Goal: Check status: Check status

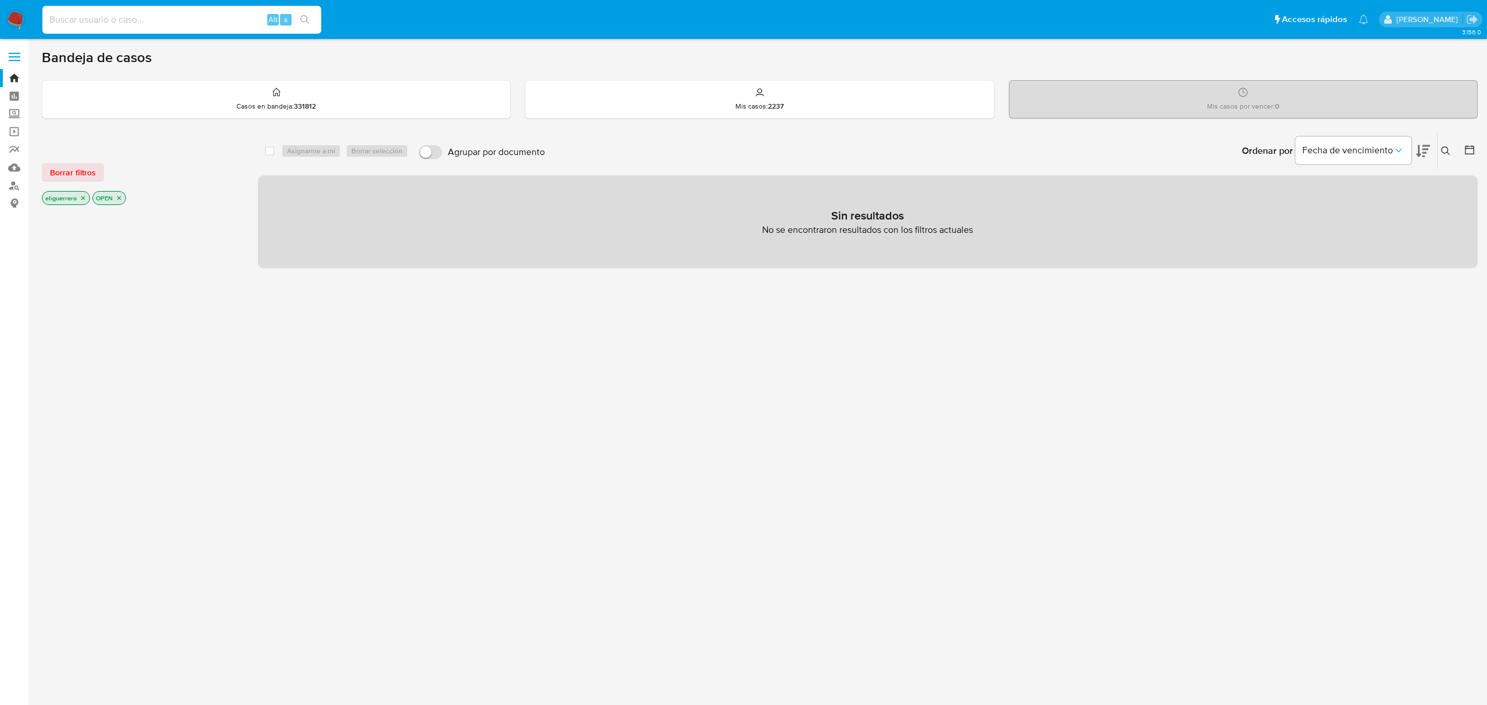
click at [128, 23] on input at bounding box center [181, 19] width 279 height 15
paste input "802813012"
type input "802813012"
click at [304, 15] on icon "search-icon" at bounding box center [304, 19] width 9 height 9
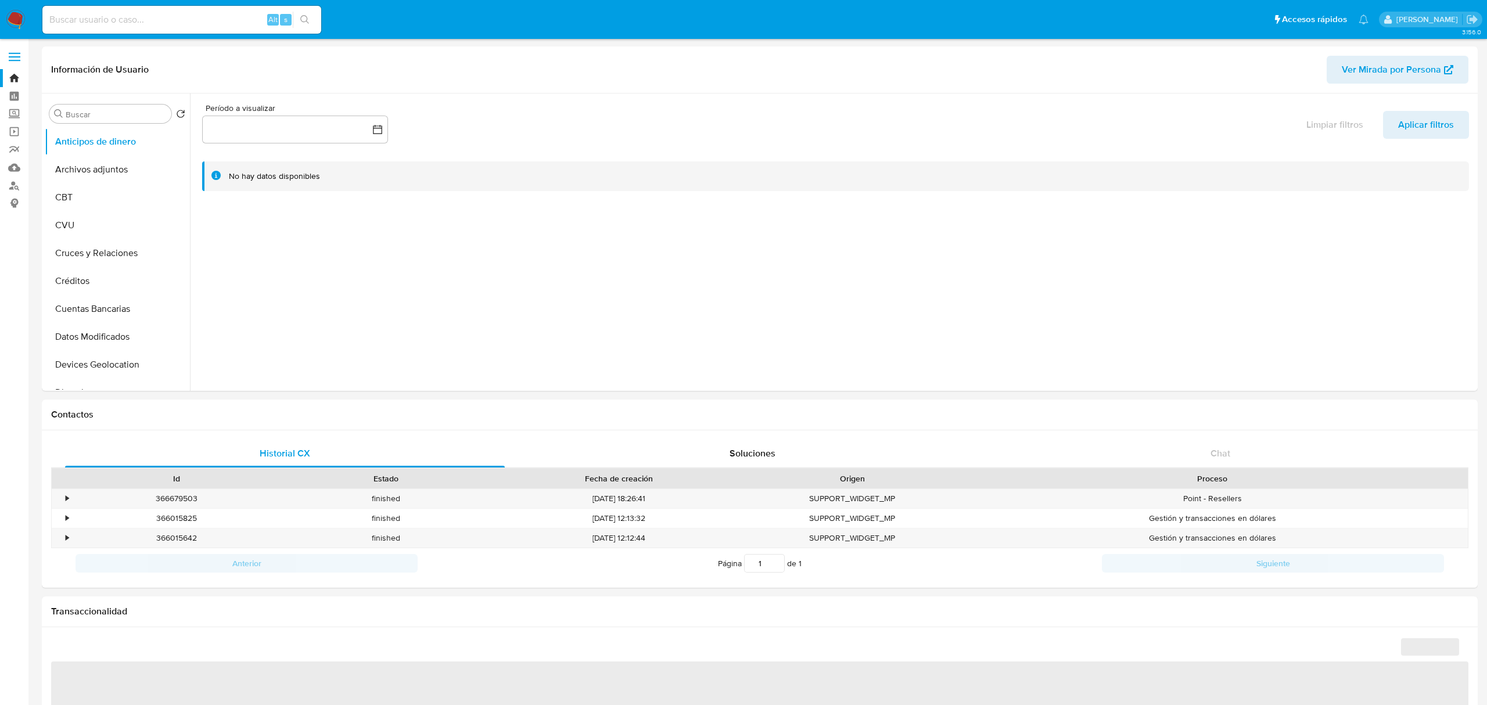
select select "10"
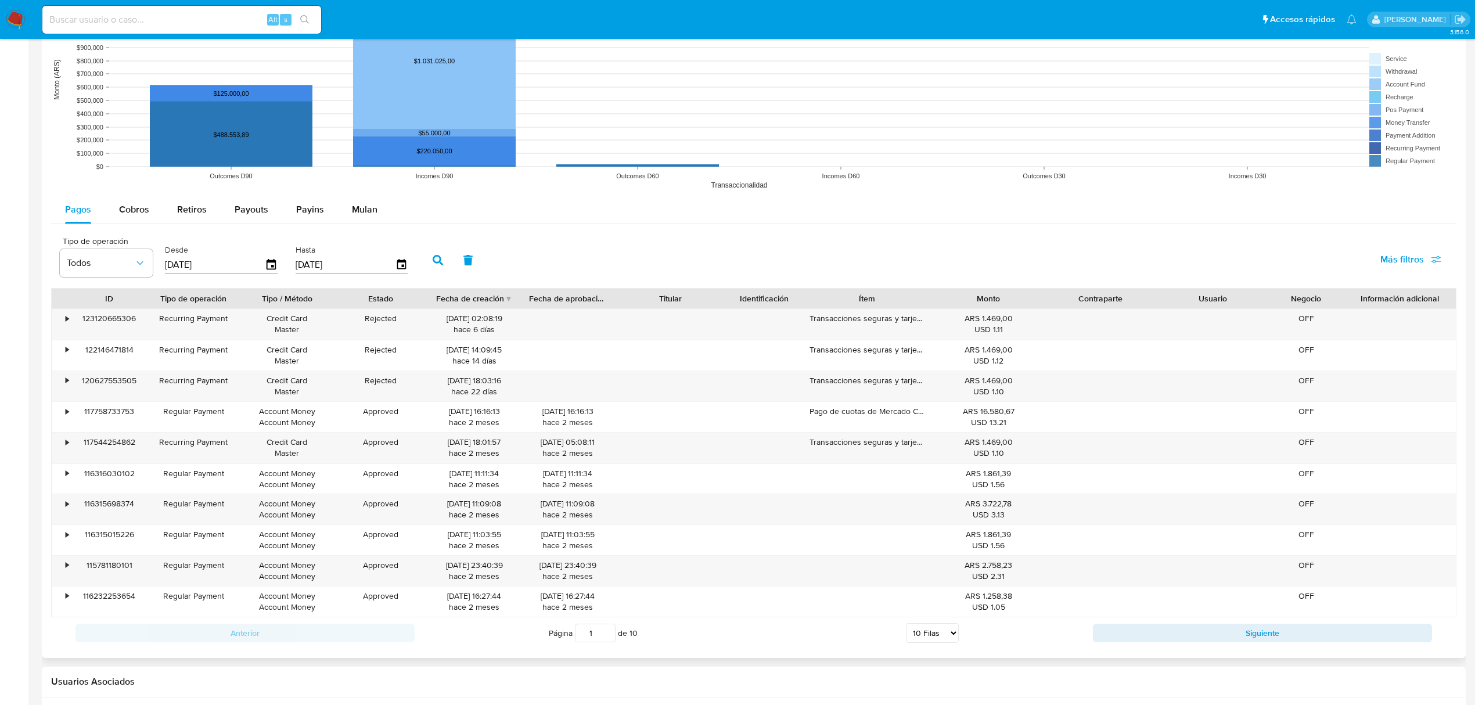
scroll to position [929, 0]
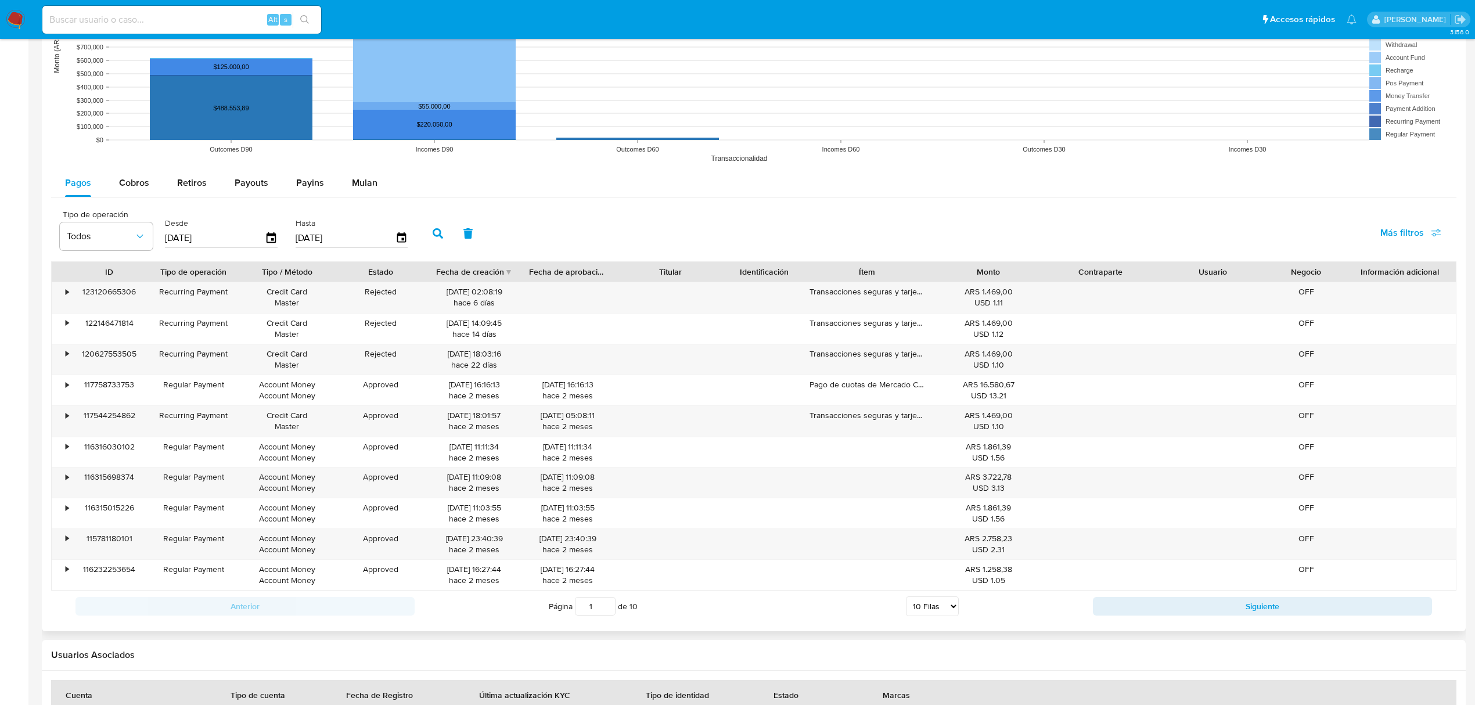
click at [431, 235] on button "button" at bounding box center [438, 234] width 30 height 28
click at [1393, 229] on span "Más filtros" at bounding box center [1403, 233] width 44 height 28
click at [1281, 346] on input "Id del pago" at bounding box center [1279, 344] width 9 height 9
checkbox input "true"
click at [446, 221] on span "Id del pago" at bounding box center [483, 216] width 114 height 9
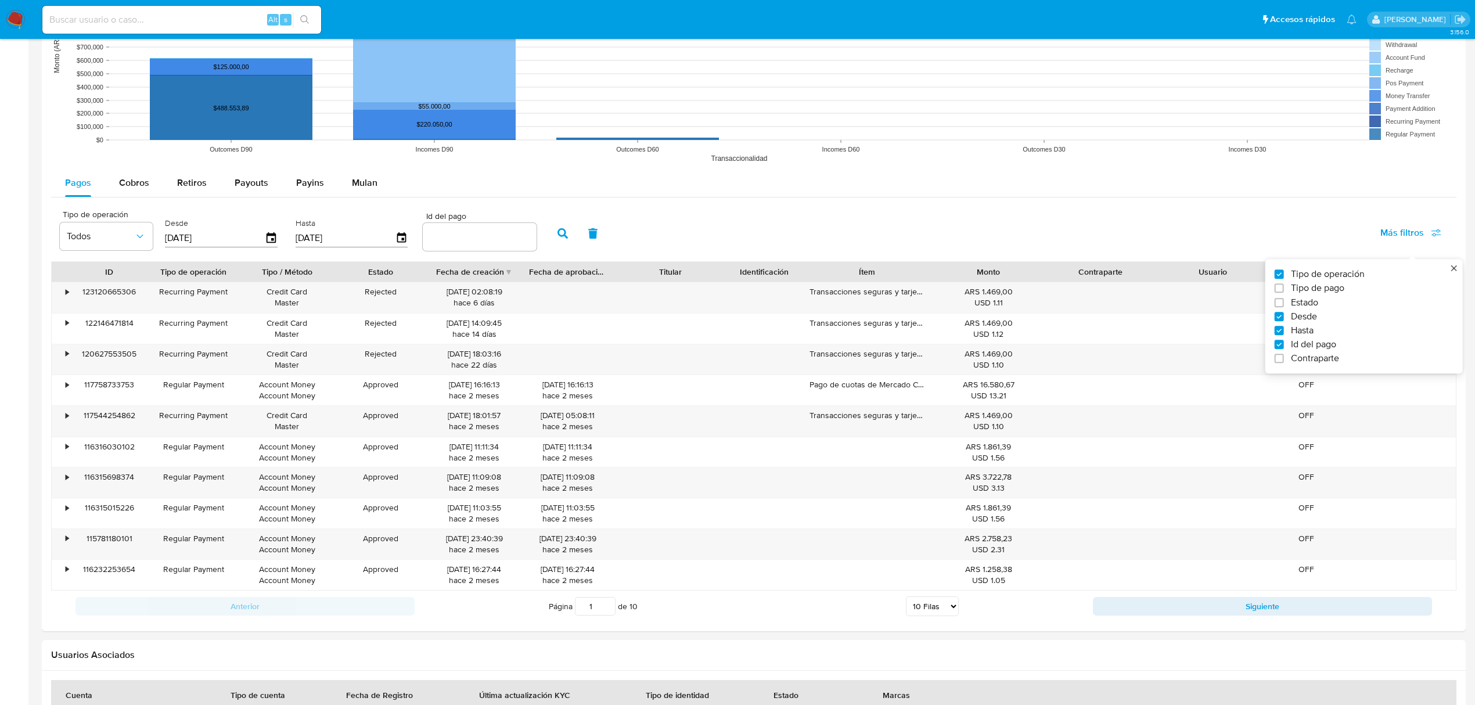
click at [446, 229] on input "number" at bounding box center [480, 236] width 114 height 15
paste input "115221917053"
type input "115221917053"
click at [560, 229] on button "button" at bounding box center [563, 234] width 30 height 28
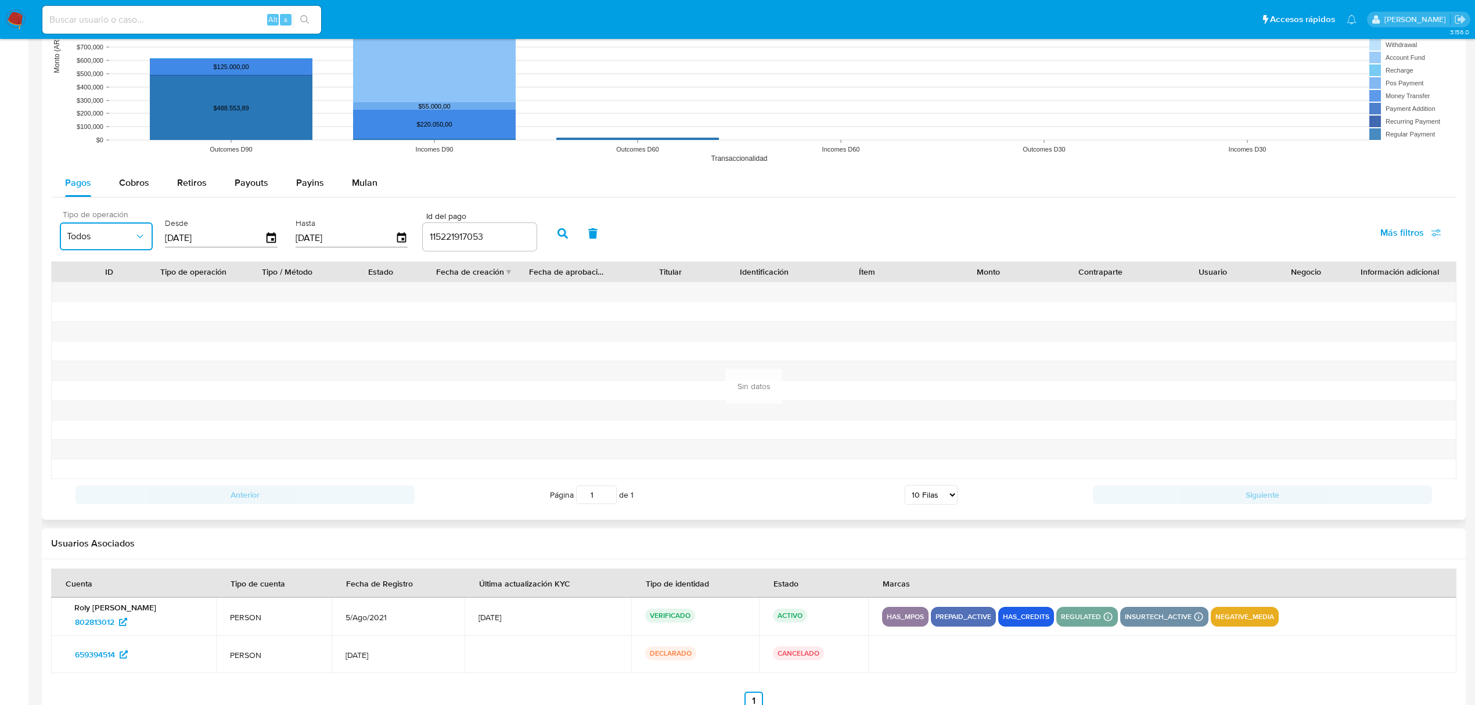
click at [138, 236] on icon "button" at bounding box center [140, 237] width 12 height 12
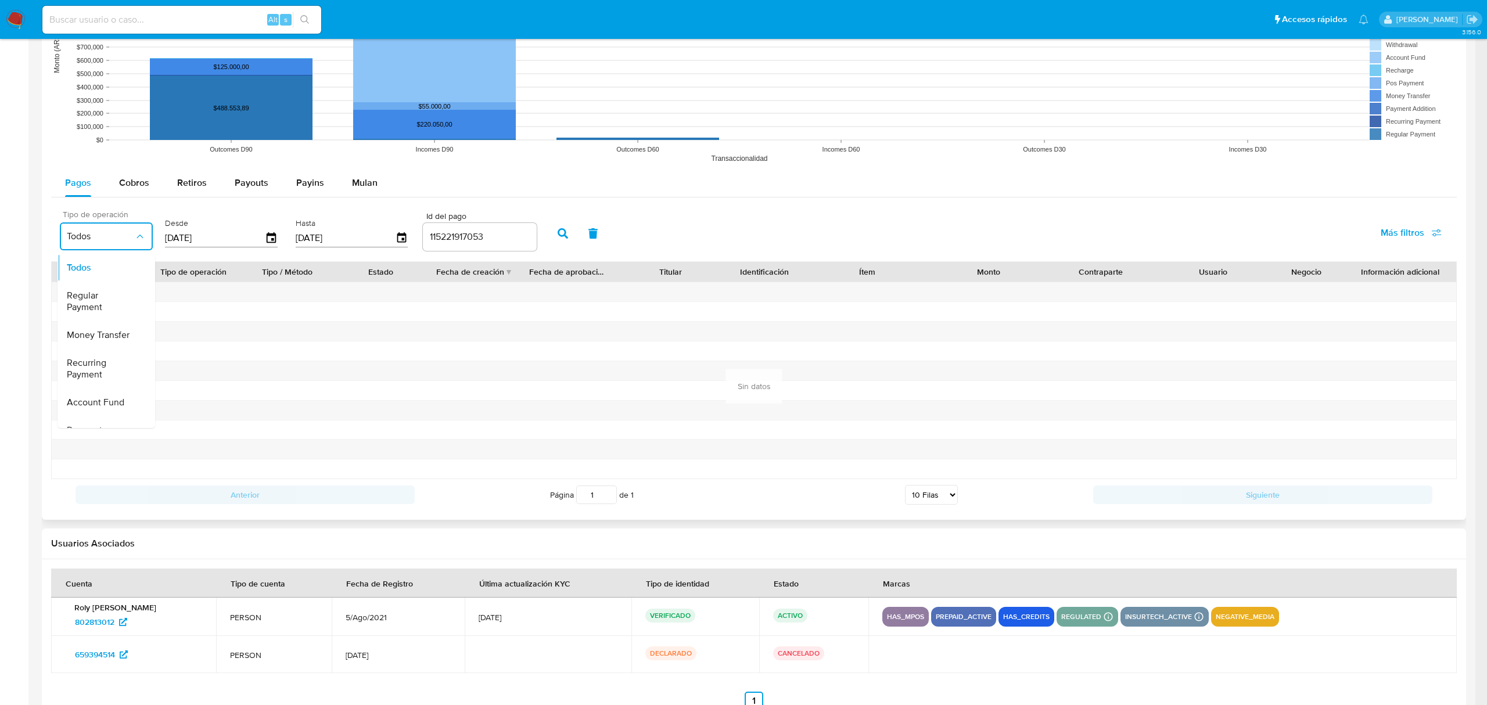
click at [138, 236] on icon "button" at bounding box center [140, 237] width 12 height 12
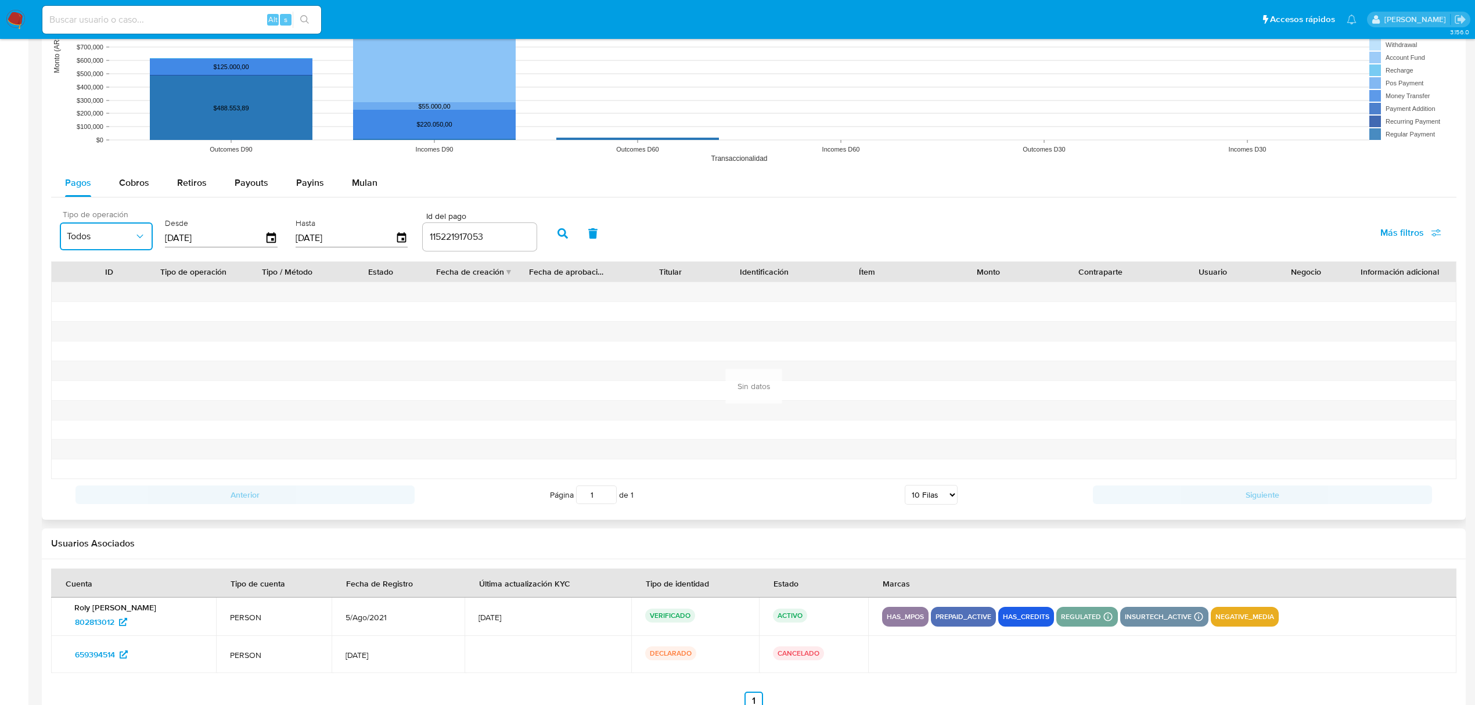
click at [138, 236] on icon "button" at bounding box center [140, 237] width 12 height 12
drag, startPoint x: 484, startPoint y: 240, endPoint x: 381, endPoint y: 225, distance: 104.5
click at [382, 225] on div "Tipo de operación Todos Desde [DATE] Hasta [DATE] Id del pago 115221917053" at bounding box center [298, 232] width 488 height 46
click at [465, 237] on input "115221917053" at bounding box center [480, 236] width 114 height 15
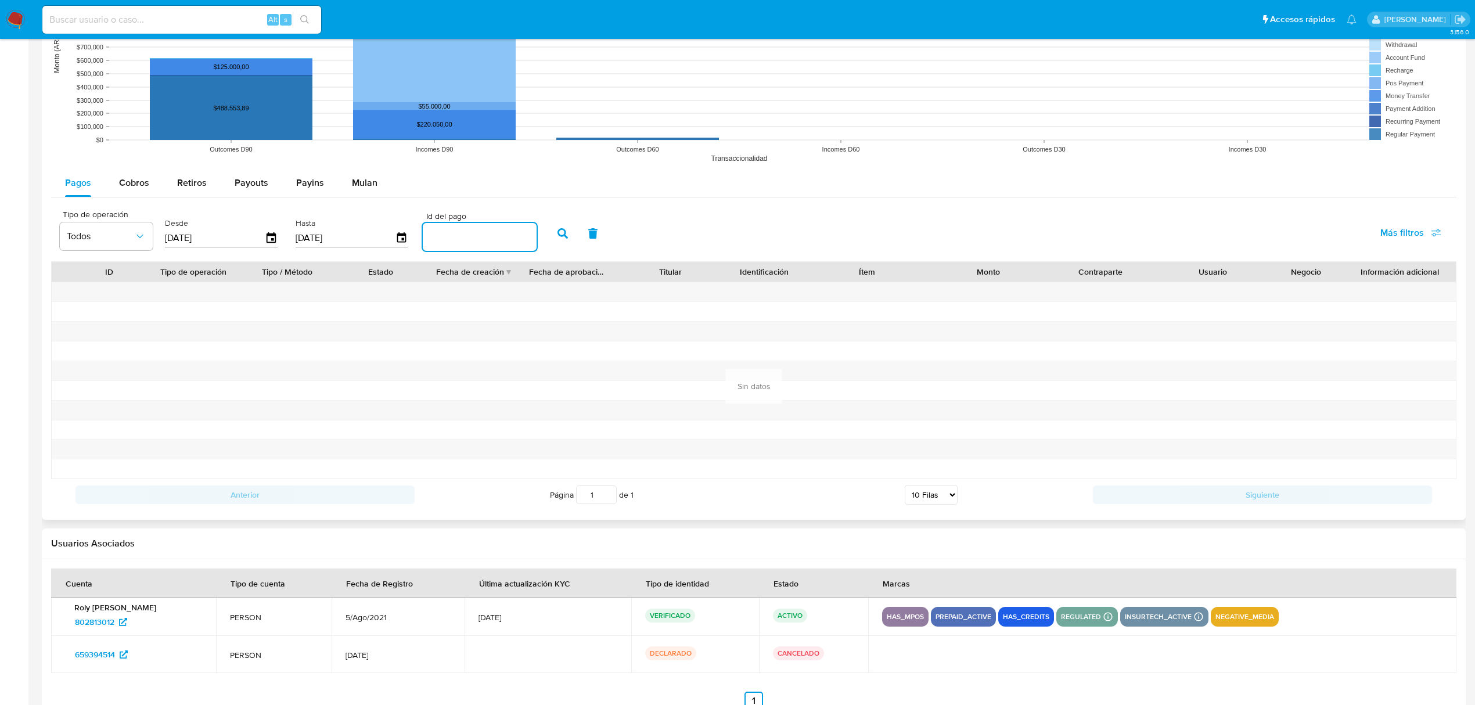
paste input "116147029968"
type input "116147029968"
click at [563, 235] on icon "button" at bounding box center [563, 233] width 10 height 10
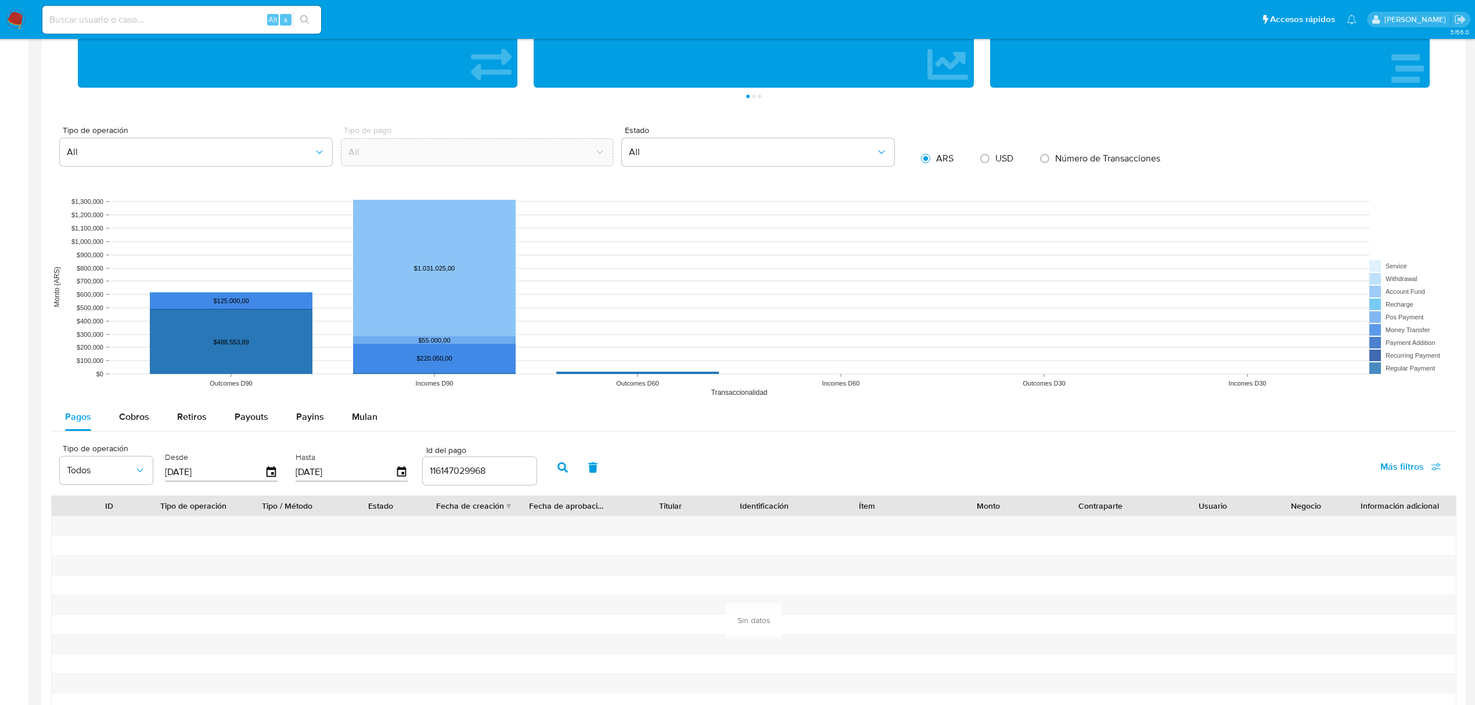
scroll to position [697, 0]
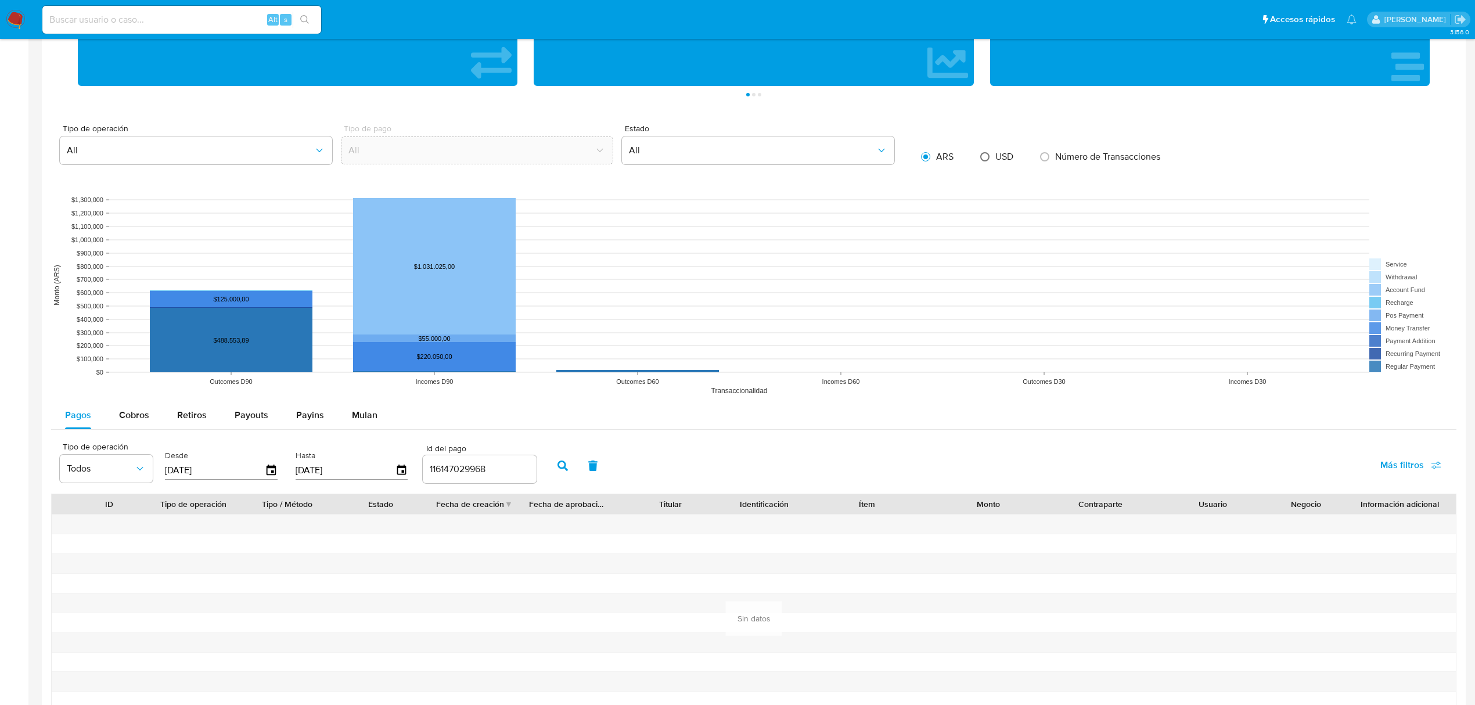
click at [986, 159] on input "radio" at bounding box center [985, 157] width 19 height 19
radio input "true"
click at [926, 154] on input "radio" at bounding box center [925, 157] width 19 height 19
radio input "true"
click at [239, 145] on button "All" at bounding box center [196, 150] width 272 height 28
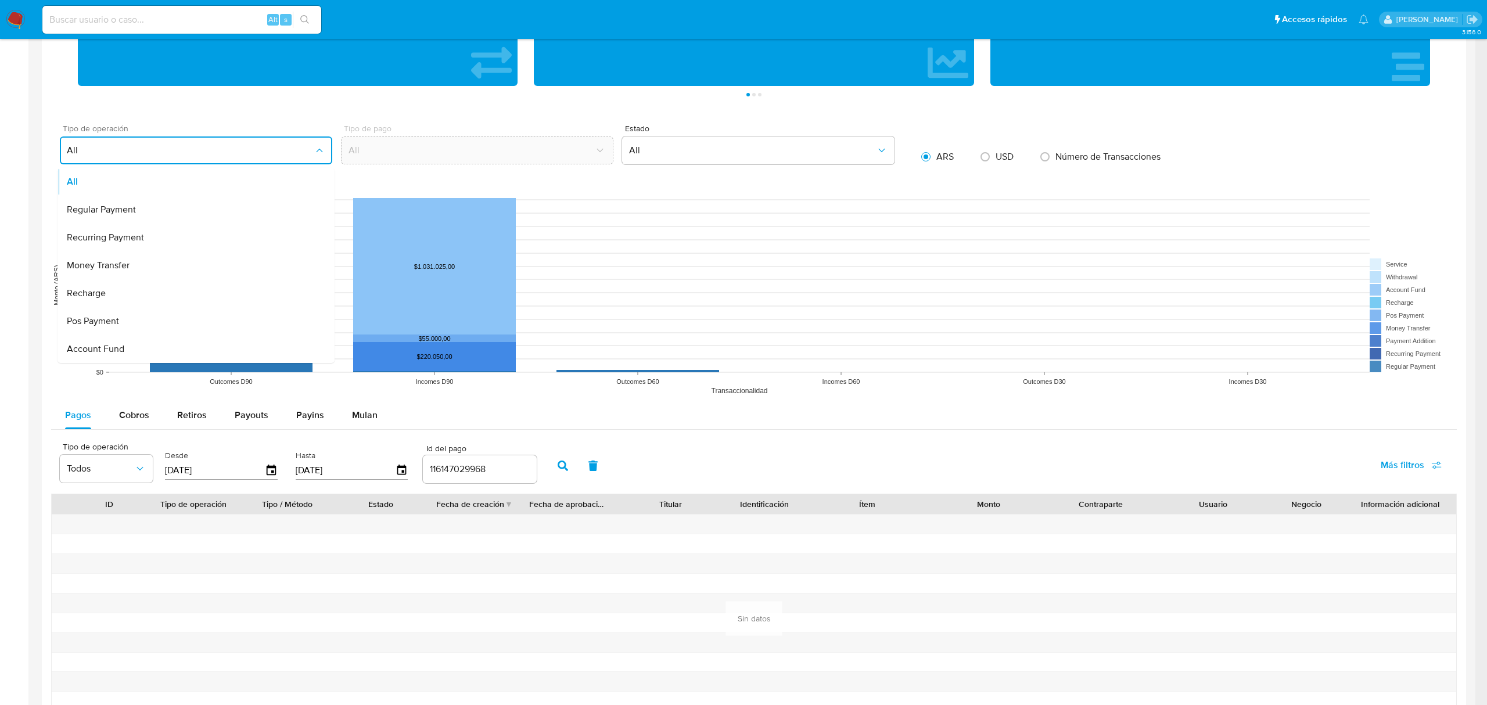
click at [239, 145] on button "All" at bounding box center [196, 150] width 272 height 28
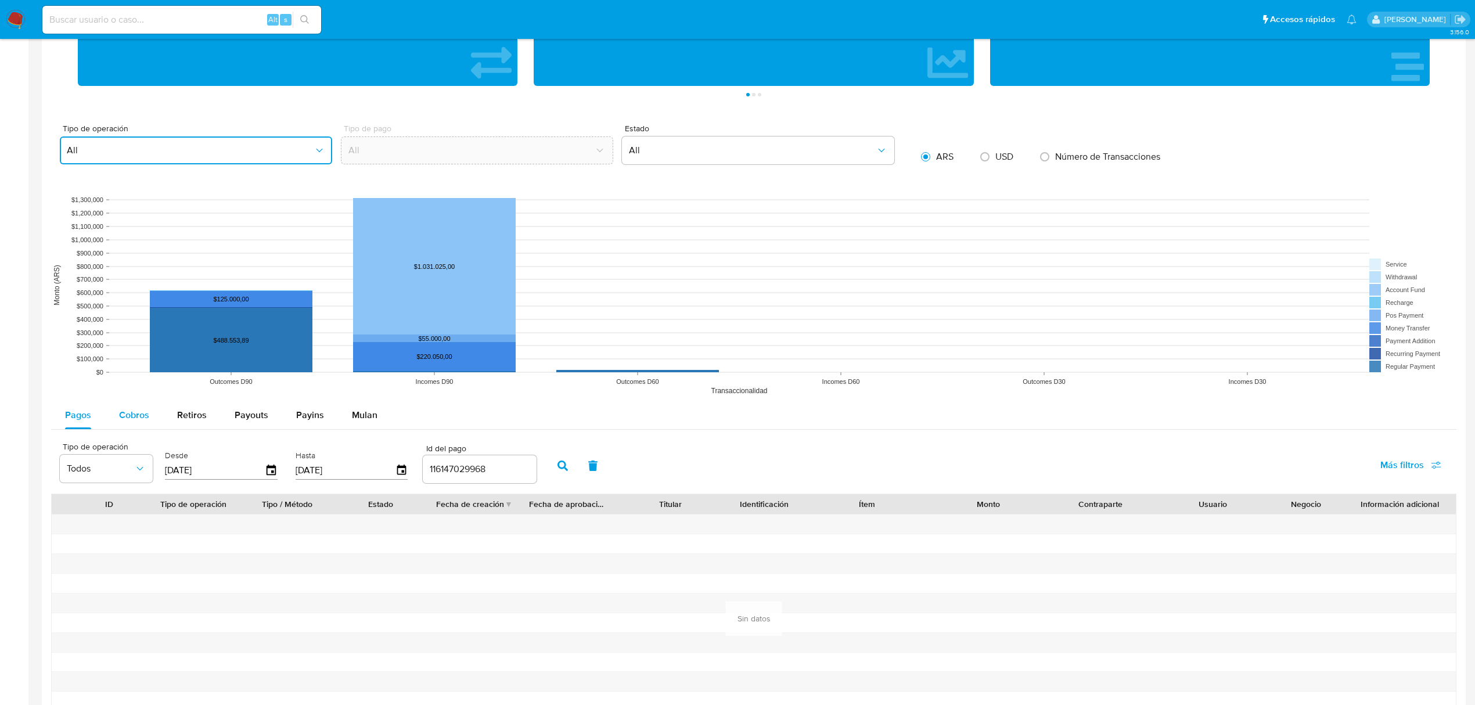
click at [132, 425] on div "Cobros" at bounding box center [134, 415] width 30 height 28
select select "10"
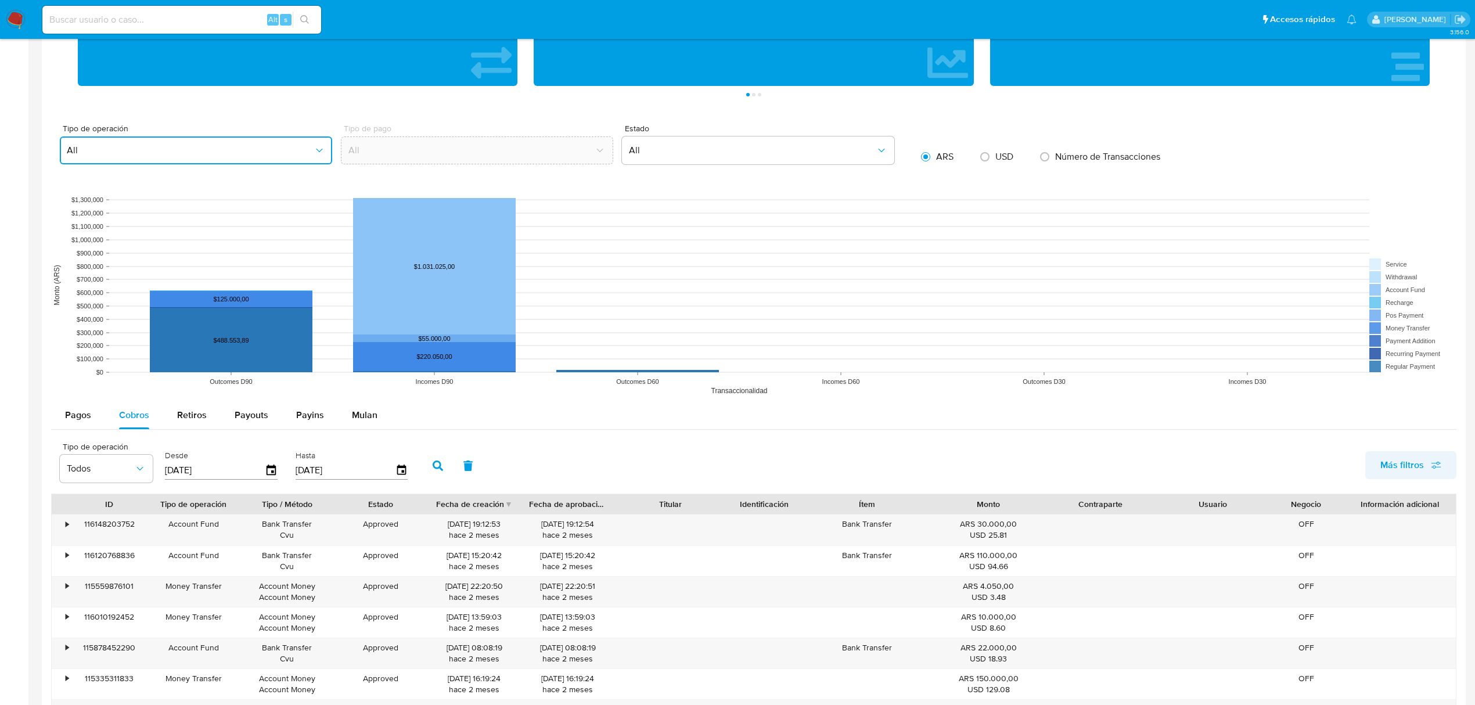
click at [1425, 467] on span "Más filtros" at bounding box center [1411, 465] width 61 height 26
click at [1277, 580] on input "Id del pago" at bounding box center [1279, 577] width 9 height 9
checkbox input "true"
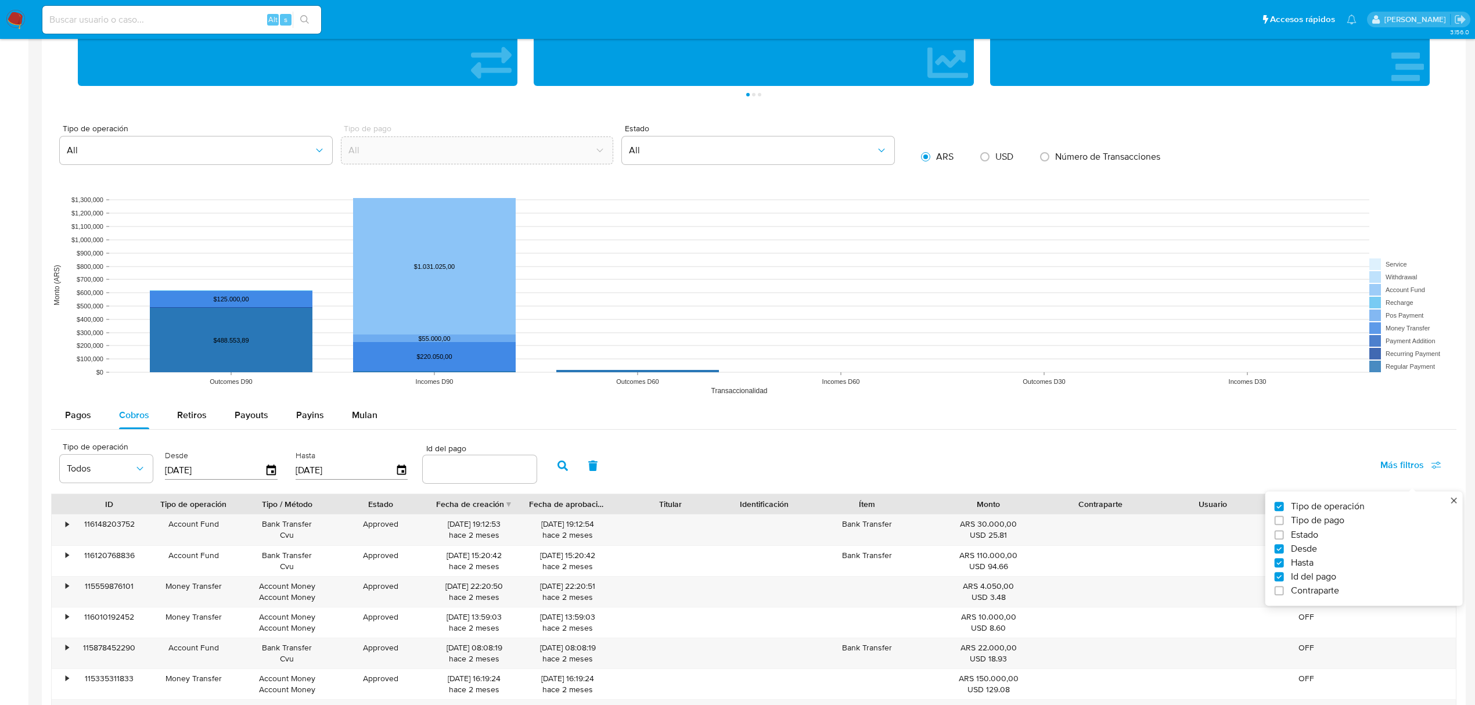
click at [509, 459] on div "Id del pago" at bounding box center [480, 464] width 114 height 41
click at [501, 470] on input "number" at bounding box center [480, 469] width 114 height 15
paste input "116147029968"
type input "116147029968"
click at [556, 461] on button "button" at bounding box center [563, 466] width 30 height 28
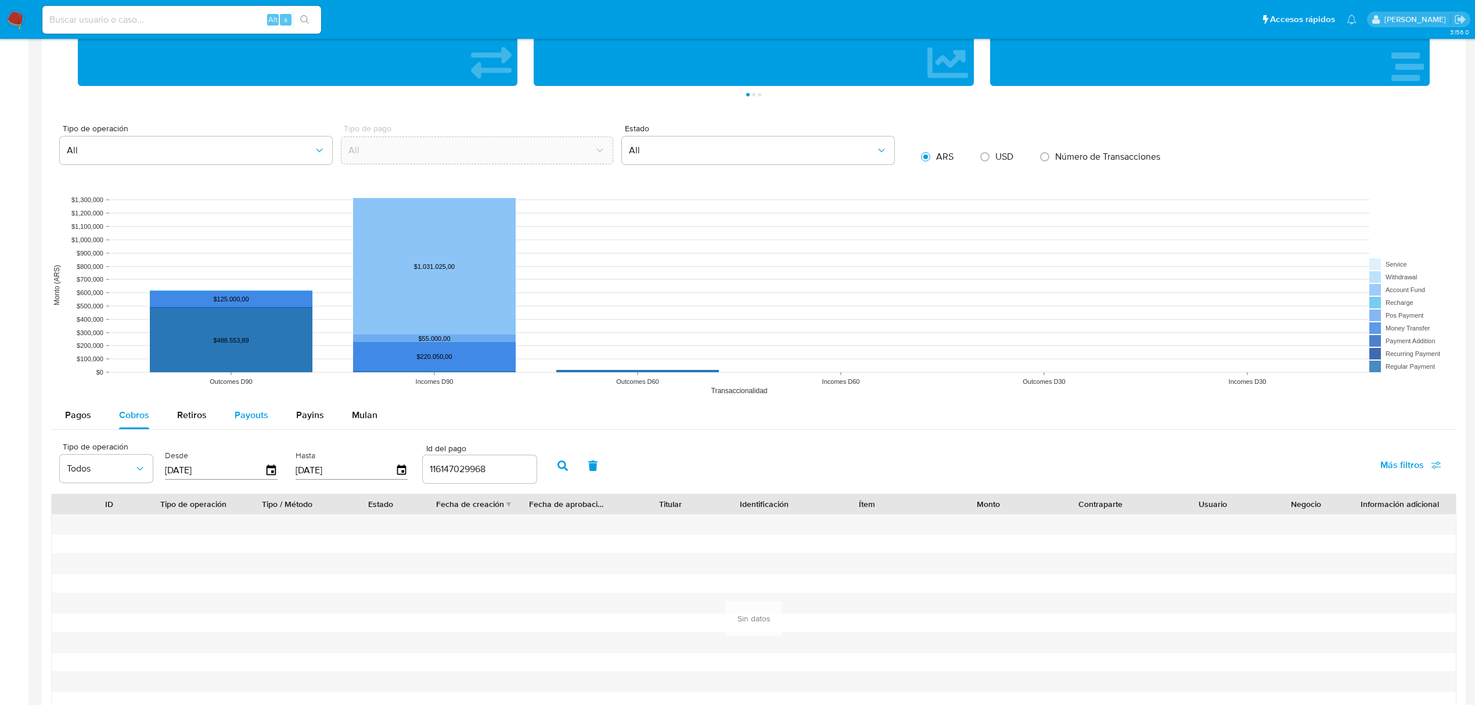
click at [239, 417] on span "Payouts" at bounding box center [252, 414] width 34 height 13
select select "10"
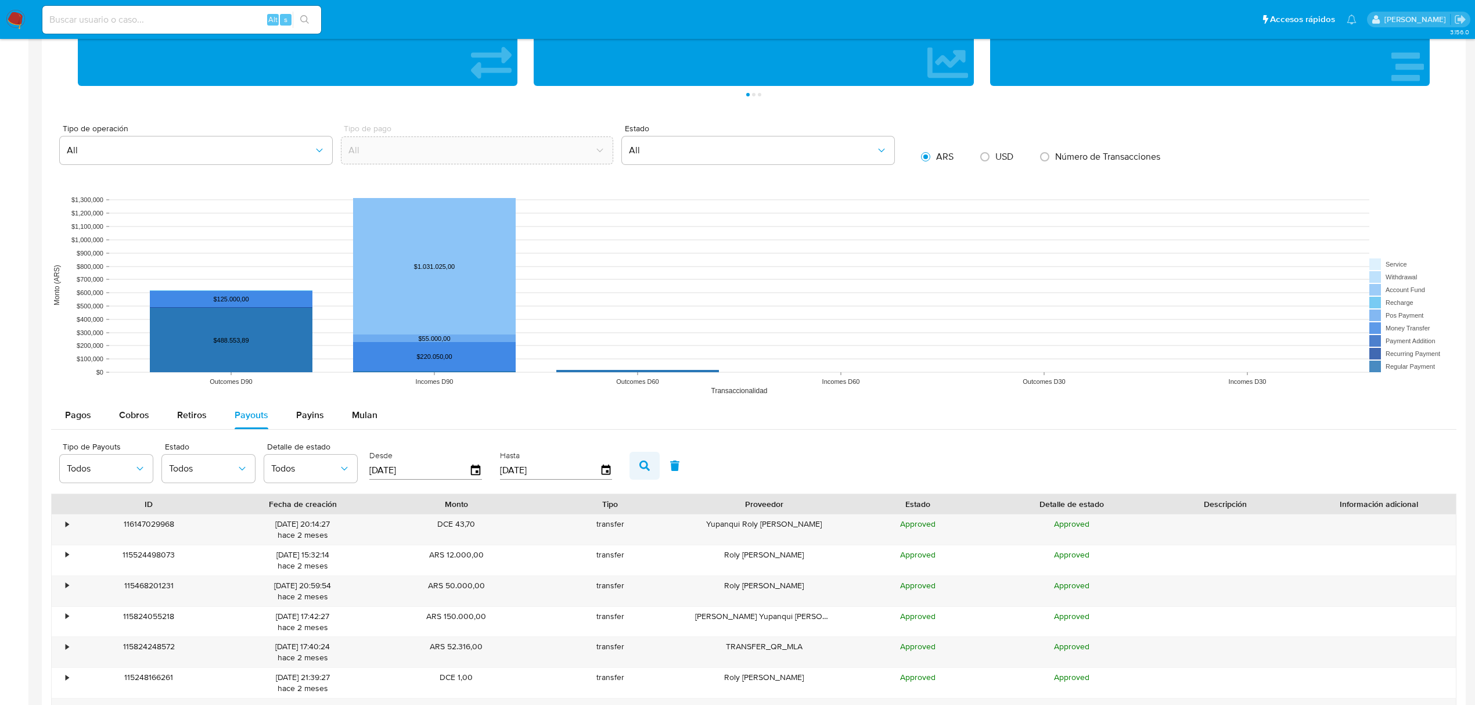
click at [635, 473] on button "button" at bounding box center [645, 466] width 30 height 28
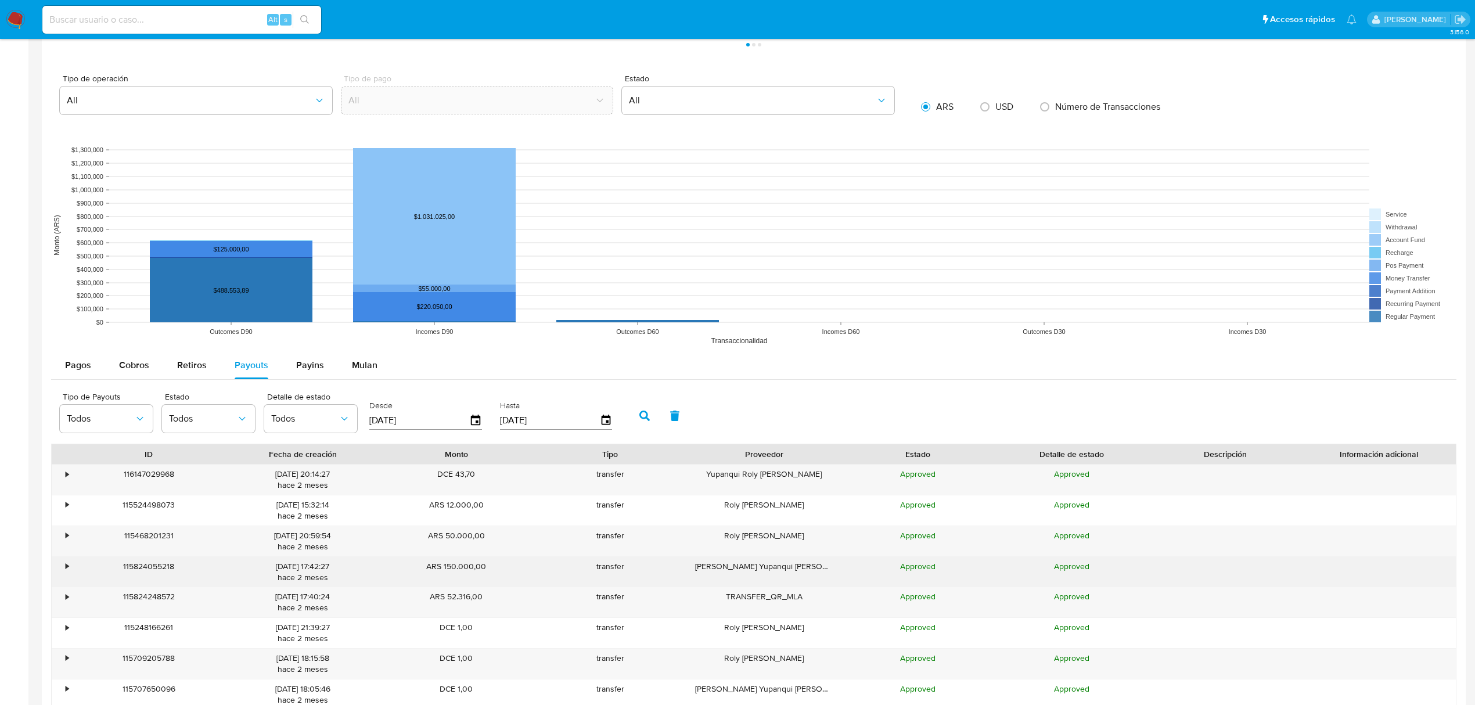
scroll to position [774, 0]
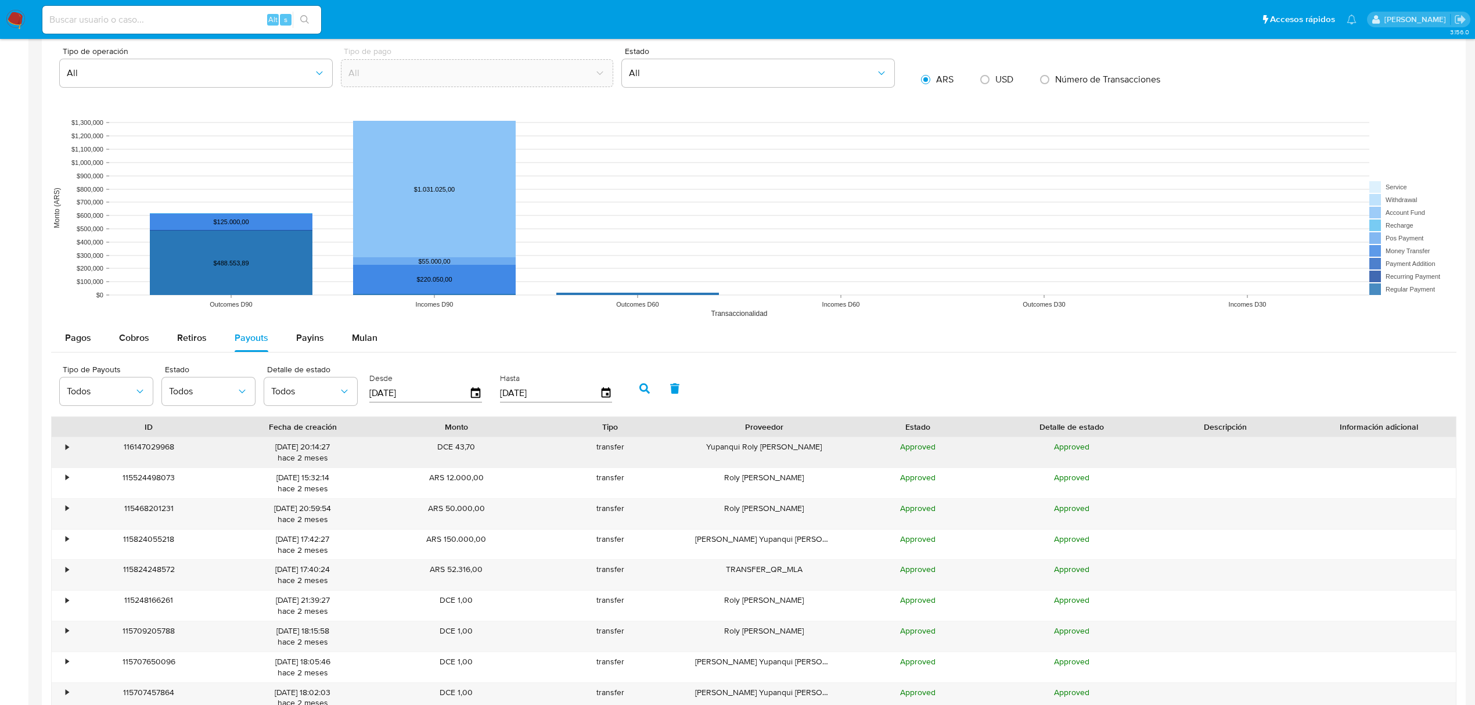
click at [65, 453] on div "•" at bounding box center [62, 452] width 20 height 30
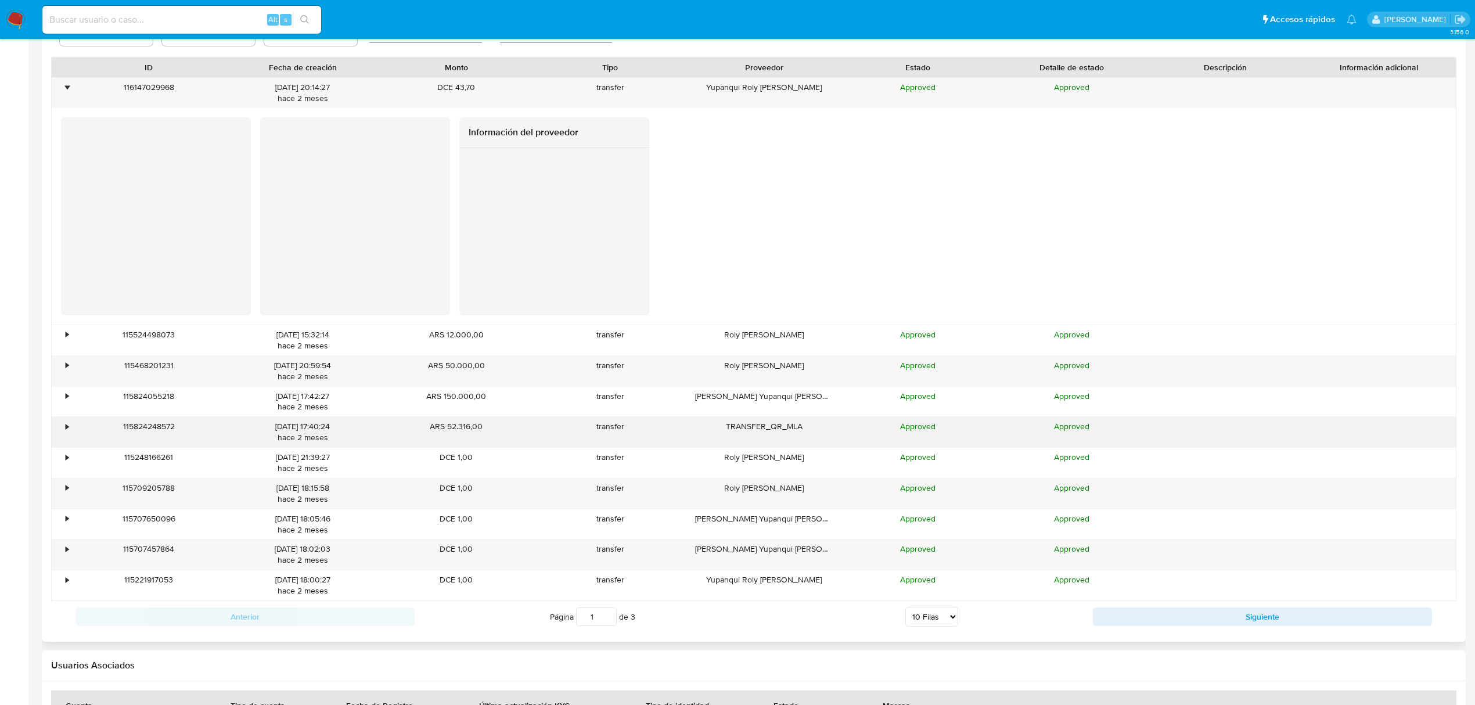
scroll to position [1162, 0]
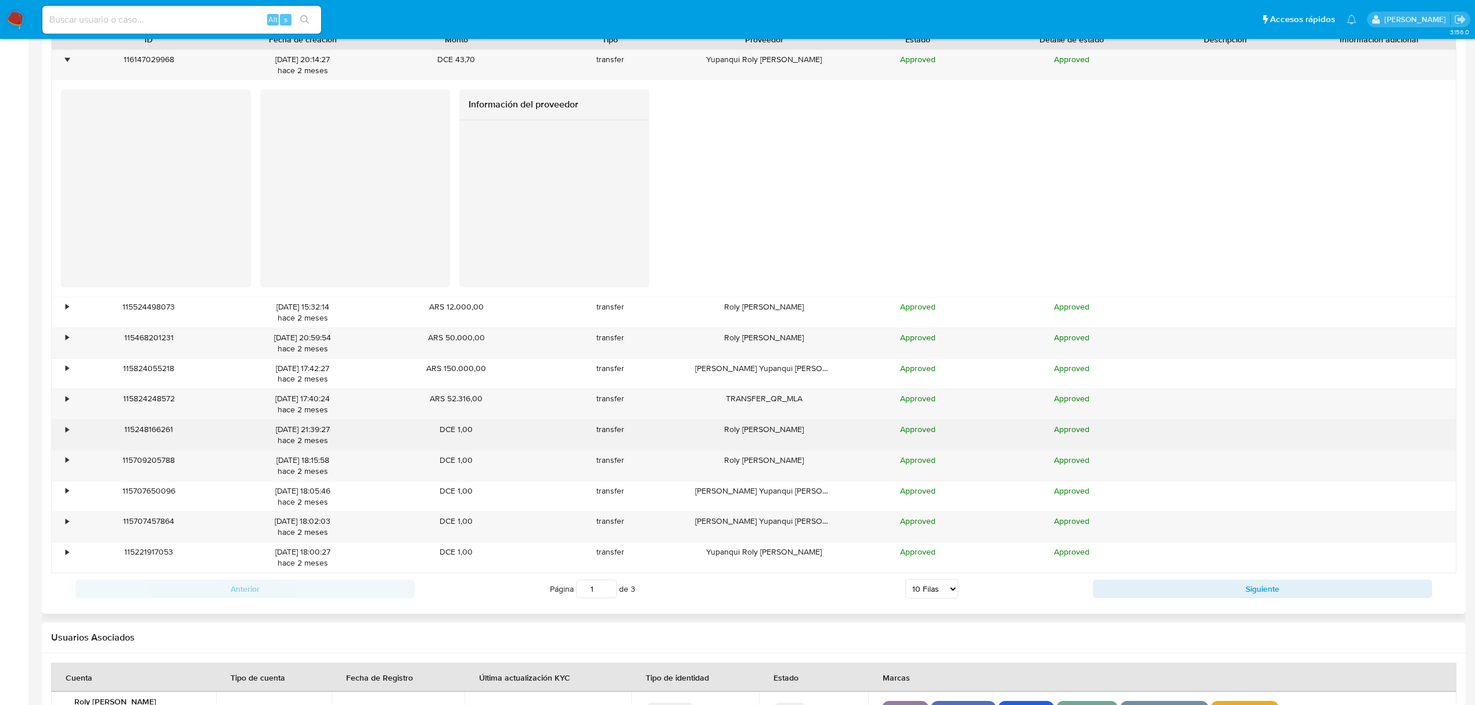
click at [70, 430] on div "•" at bounding box center [62, 435] width 20 height 30
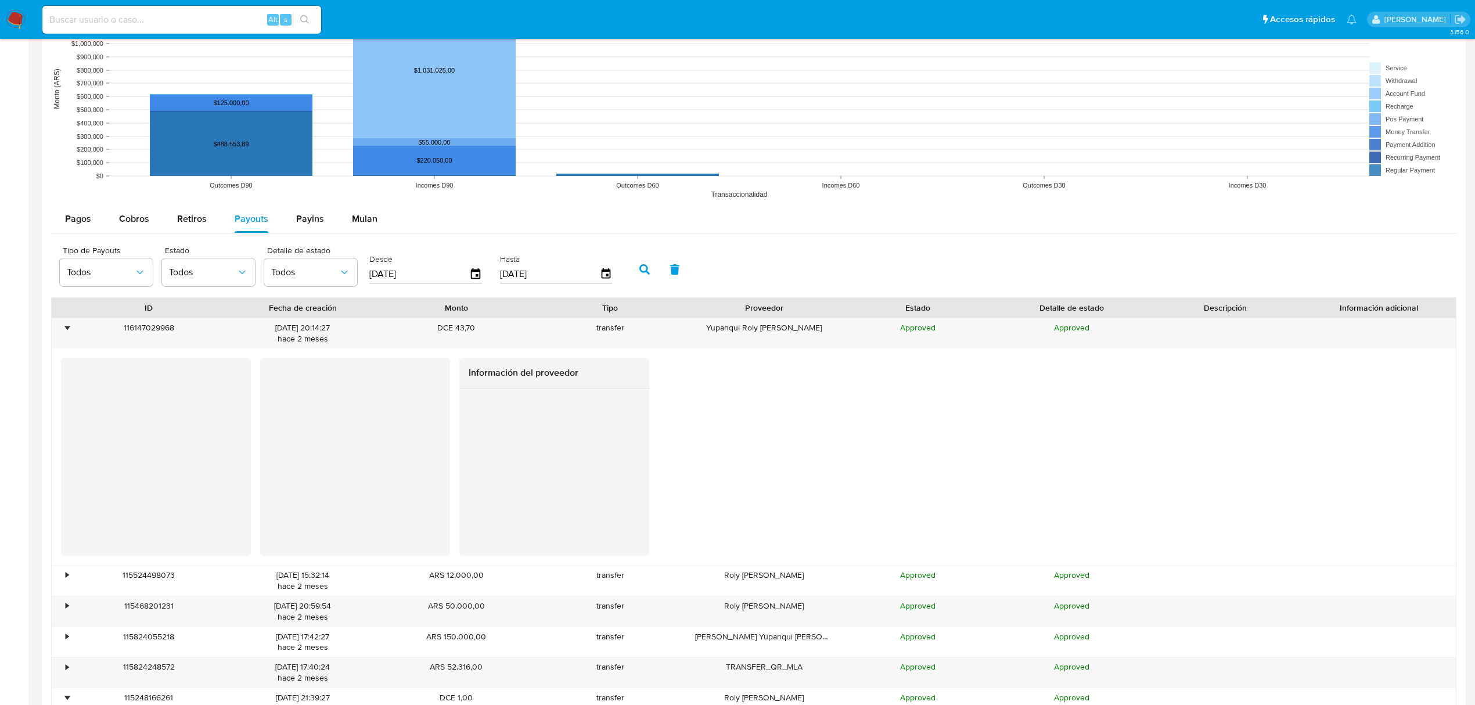
scroll to position [929, 0]
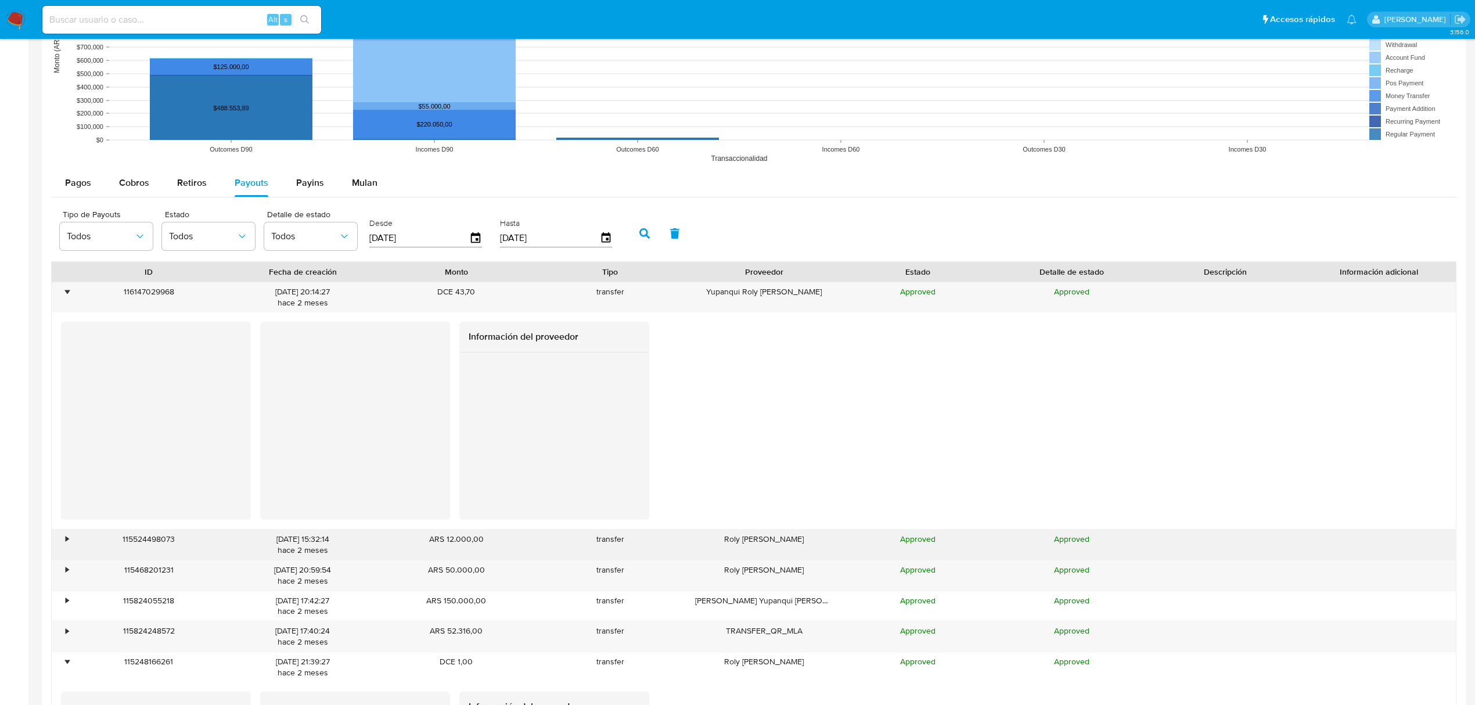
click at [71, 540] on div "•" at bounding box center [62, 545] width 20 height 30
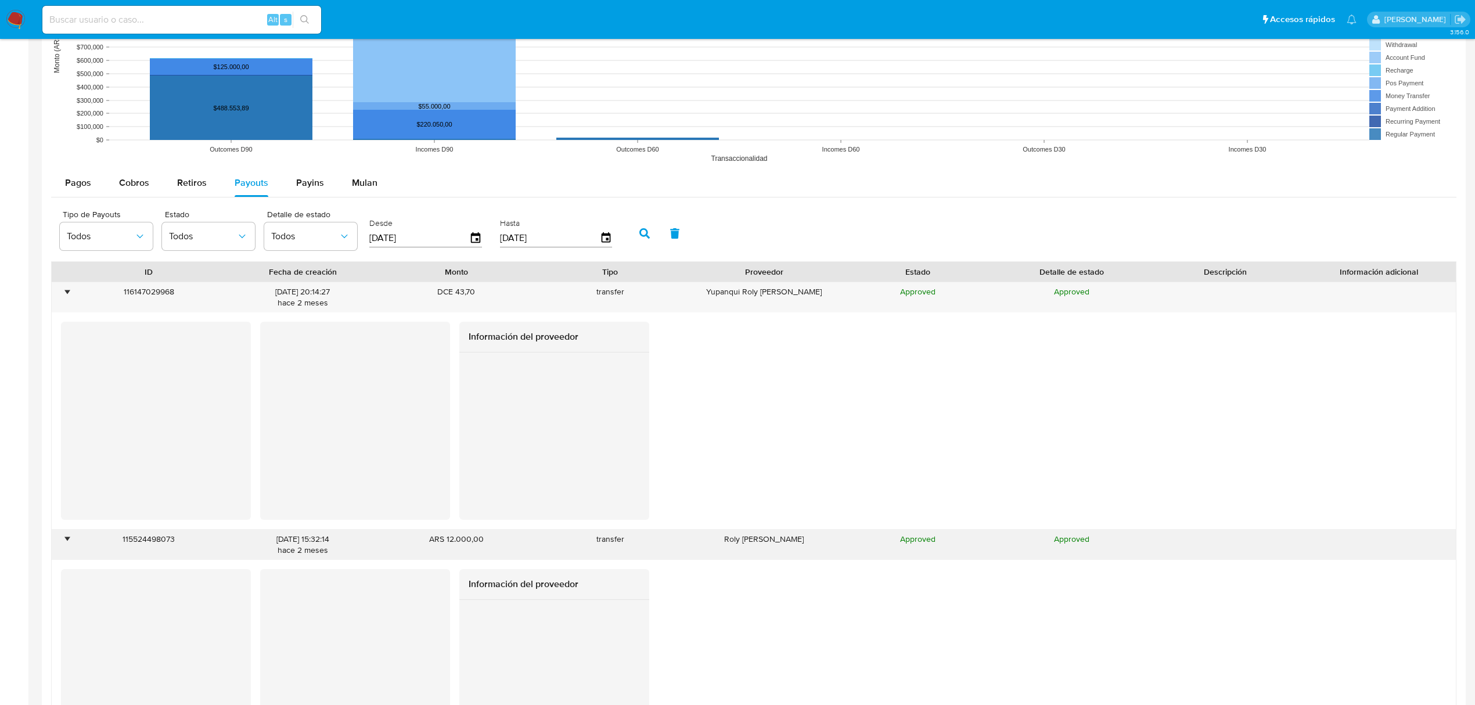
click at [71, 540] on div "•" at bounding box center [62, 545] width 20 height 30
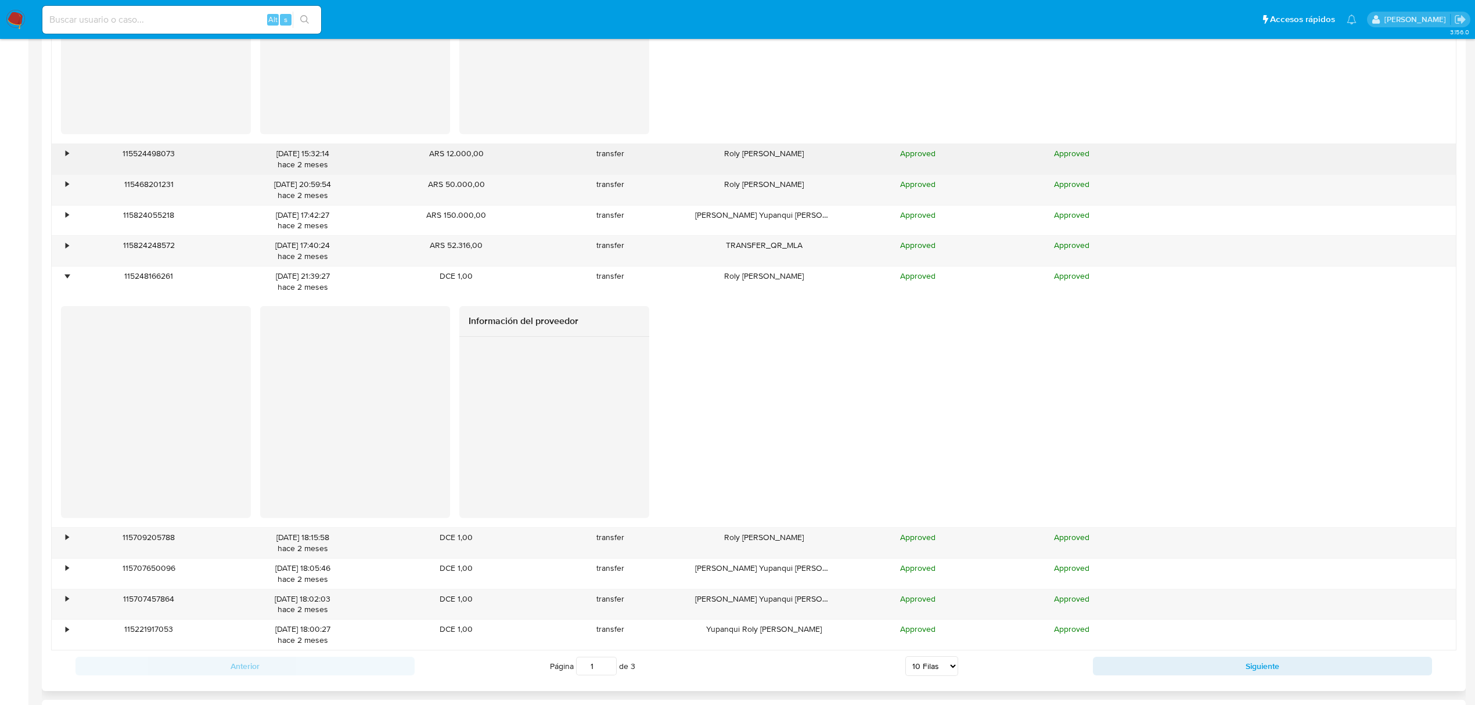
scroll to position [1316, 0]
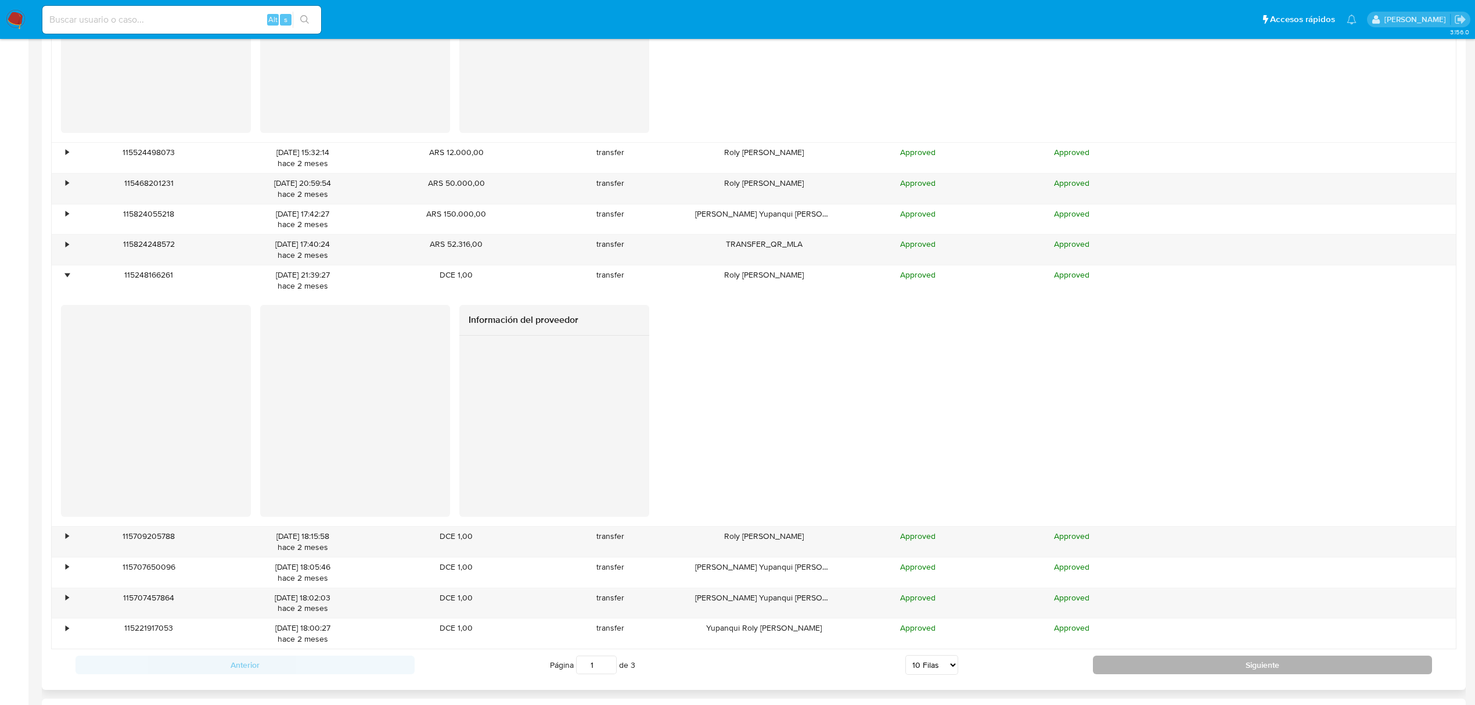
click at [1217, 674] on button "Siguiente" at bounding box center [1262, 665] width 339 height 19
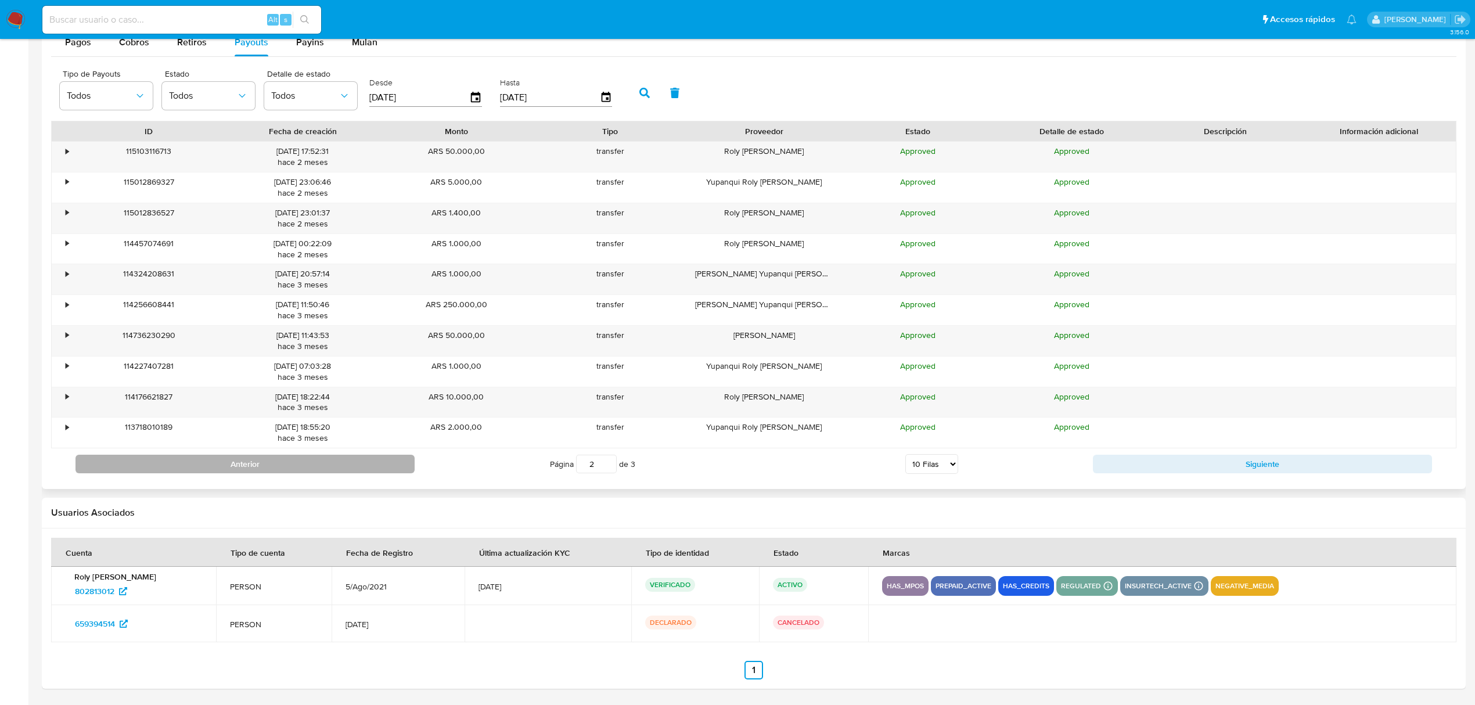
click at [346, 460] on button "Anterior" at bounding box center [245, 464] width 339 height 19
type input "1"
